Goal: Information Seeking & Learning: Learn about a topic

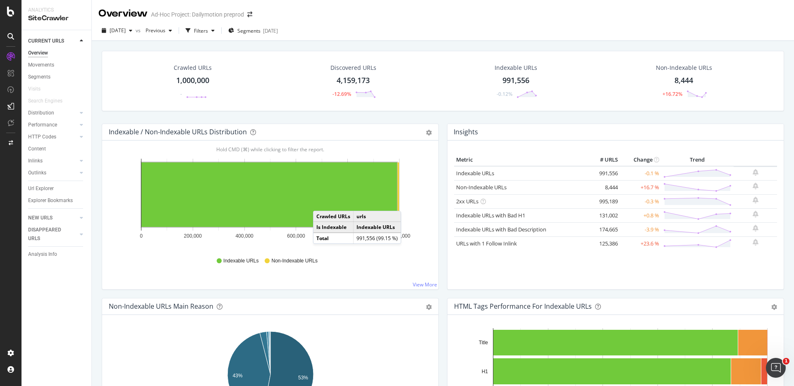
scroll to position [5, 0]
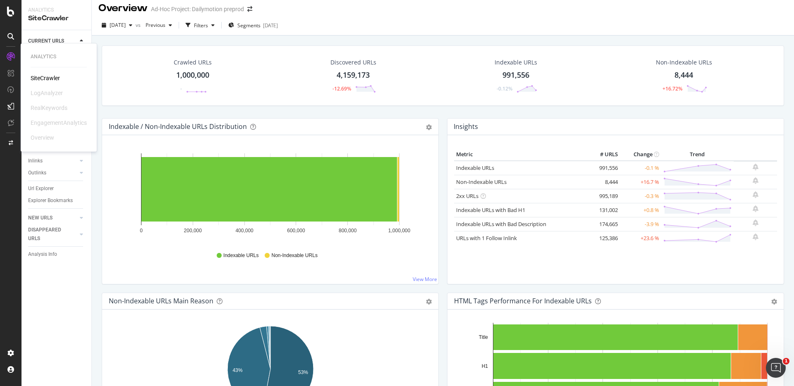
click at [43, 80] on div "SiteCrawler" at bounding box center [45, 78] width 29 height 8
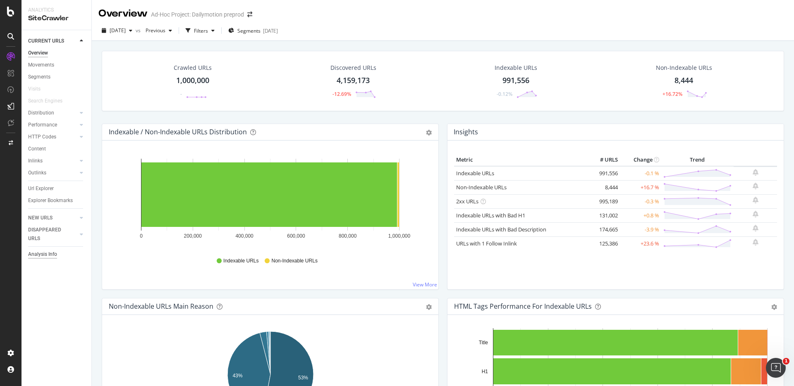
click at [36, 255] on div "Analysis Info" at bounding box center [42, 254] width 29 height 9
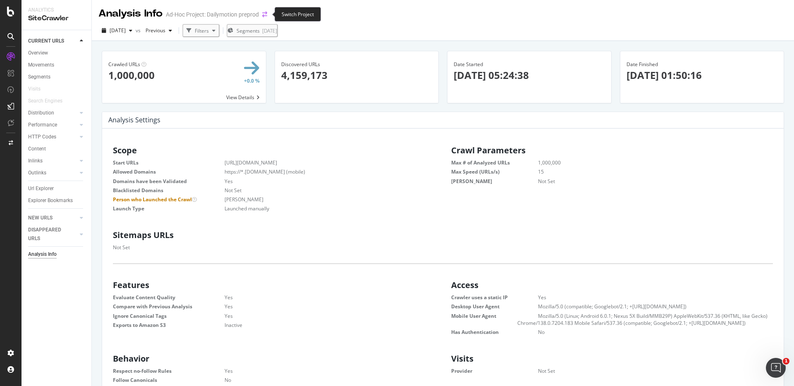
click at [265, 15] on icon "arrow-right-arrow-left" at bounding box center [264, 15] width 5 height 6
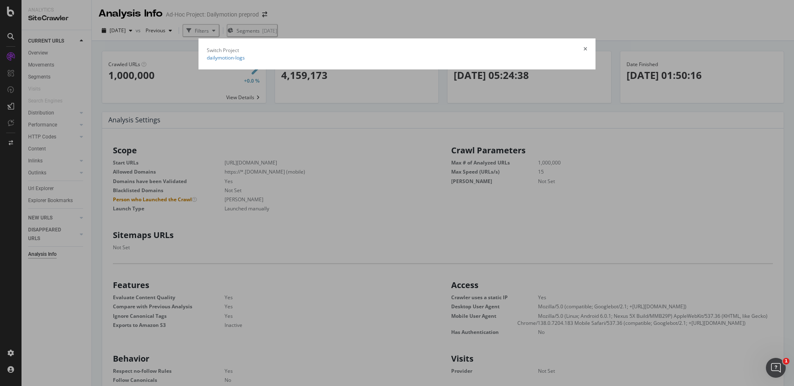
click at [207, 57] on summary "dailymotion-logs" at bounding box center [397, 57] width 381 height 7
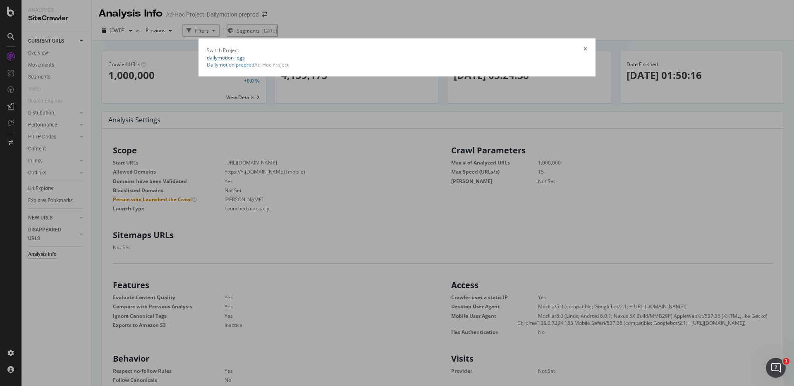
click at [207, 57] on link "dailymotion-logs" at bounding box center [226, 57] width 38 height 7
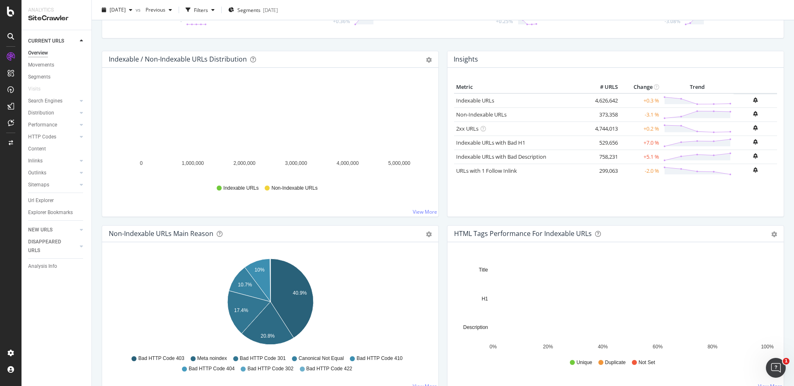
scroll to position [29, 0]
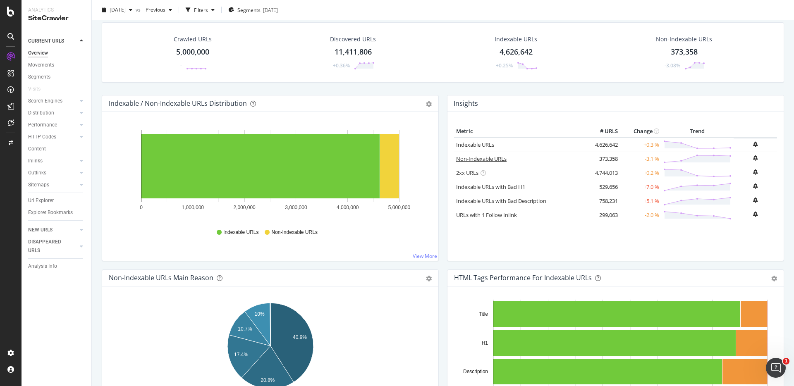
click at [490, 158] on link "Non-Indexable URLs" at bounding box center [481, 158] width 50 height 7
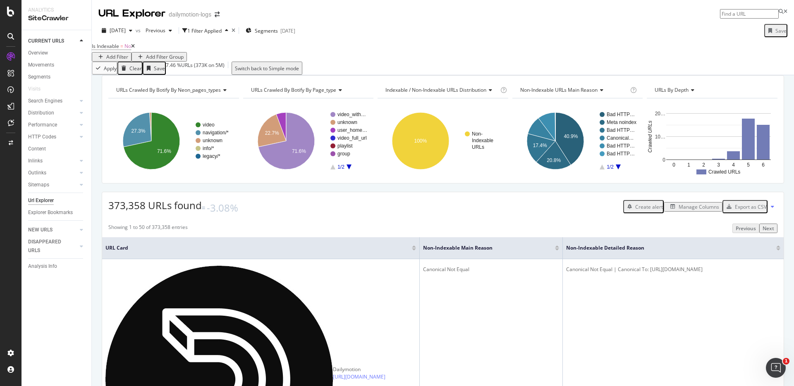
click at [601, 93] on icon at bounding box center [601, 90] width 6 height 5
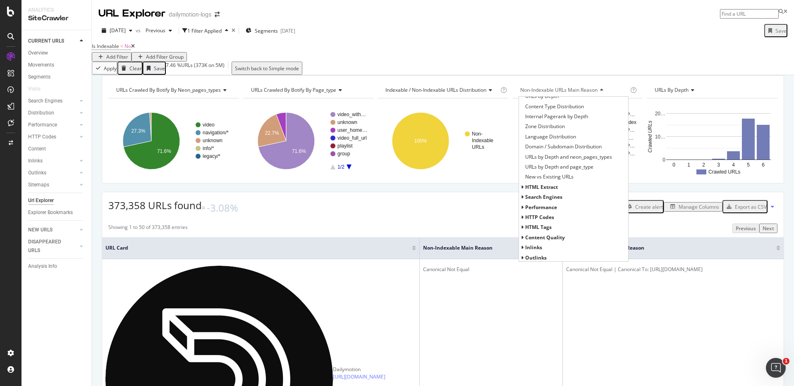
scroll to position [66, 0]
click at [523, 220] on icon at bounding box center [522, 217] width 3 height 5
click at [566, 231] on span "HTTP Status Codes Distribution" at bounding box center [562, 227] width 72 height 8
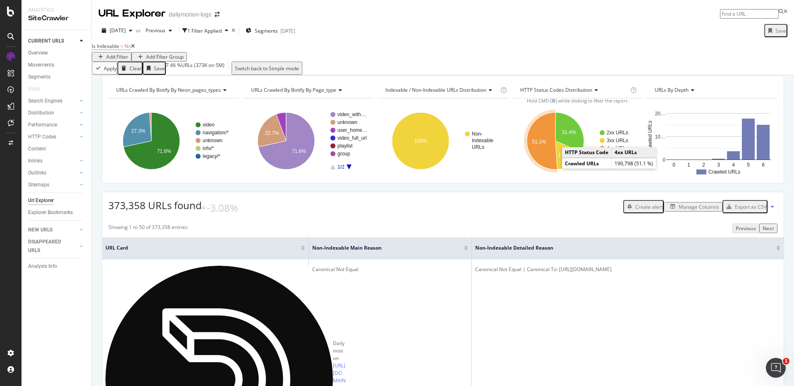
click at [549, 168] on icon "A chart." at bounding box center [542, 141] width 31 height 57
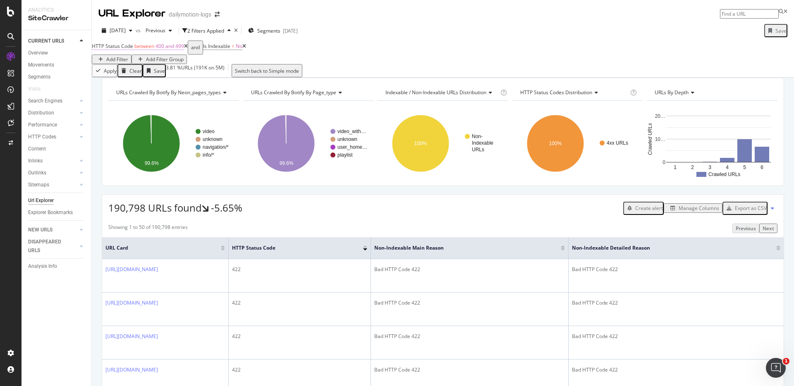
click at [167, 50] on span "400 and 499" at bounding box center [170, 46] width 29 height 7
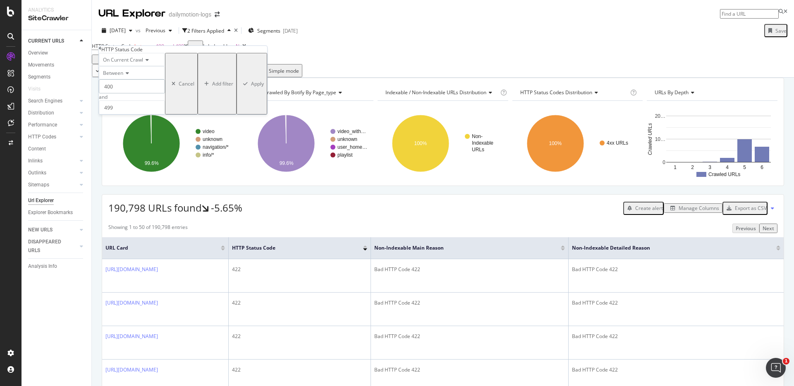
click at [121, 94] on input "400" at bounding box center [132, 86] width 66 height 14
type input "403"
click at [122, 115] on input "499" at bounding box center [132, 108] width 66 height 14
drag, startPoint x: 122, startPoint y: 126, endPoint x: 113, endPoint y: 126, distance: 8.7
click at [113, 115] on input "499" at bounding box center [132, 108] width 66 height 14
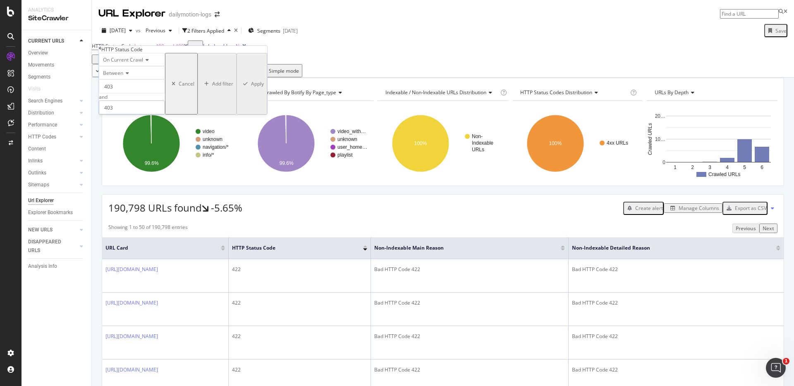
type input "403"
click at [131, 94] on input "403" at bounding box center [132, 86] width 66 height 14
type input "402"
click at [165, 94] on input "402" at bounding box center [132, 86] width 66 height 14
click at [240, 113] on div "Apply" at bounding box center [252, 83] width 24 height 59
